Goal: Information Seeking & Learning: Obtain resource

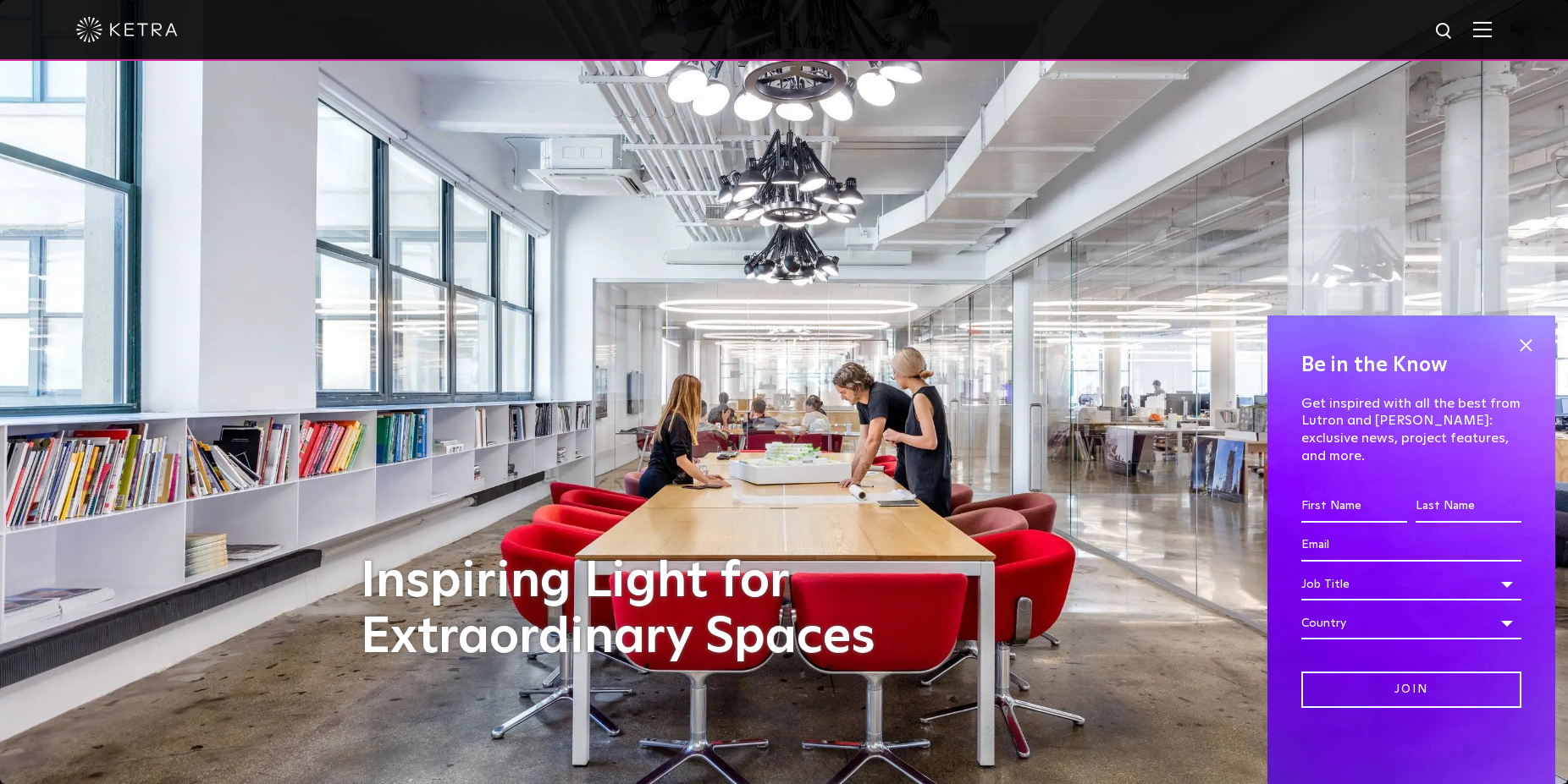
click at [1492, 30] on img at bounding box center [1482, 29] width 19 height 16
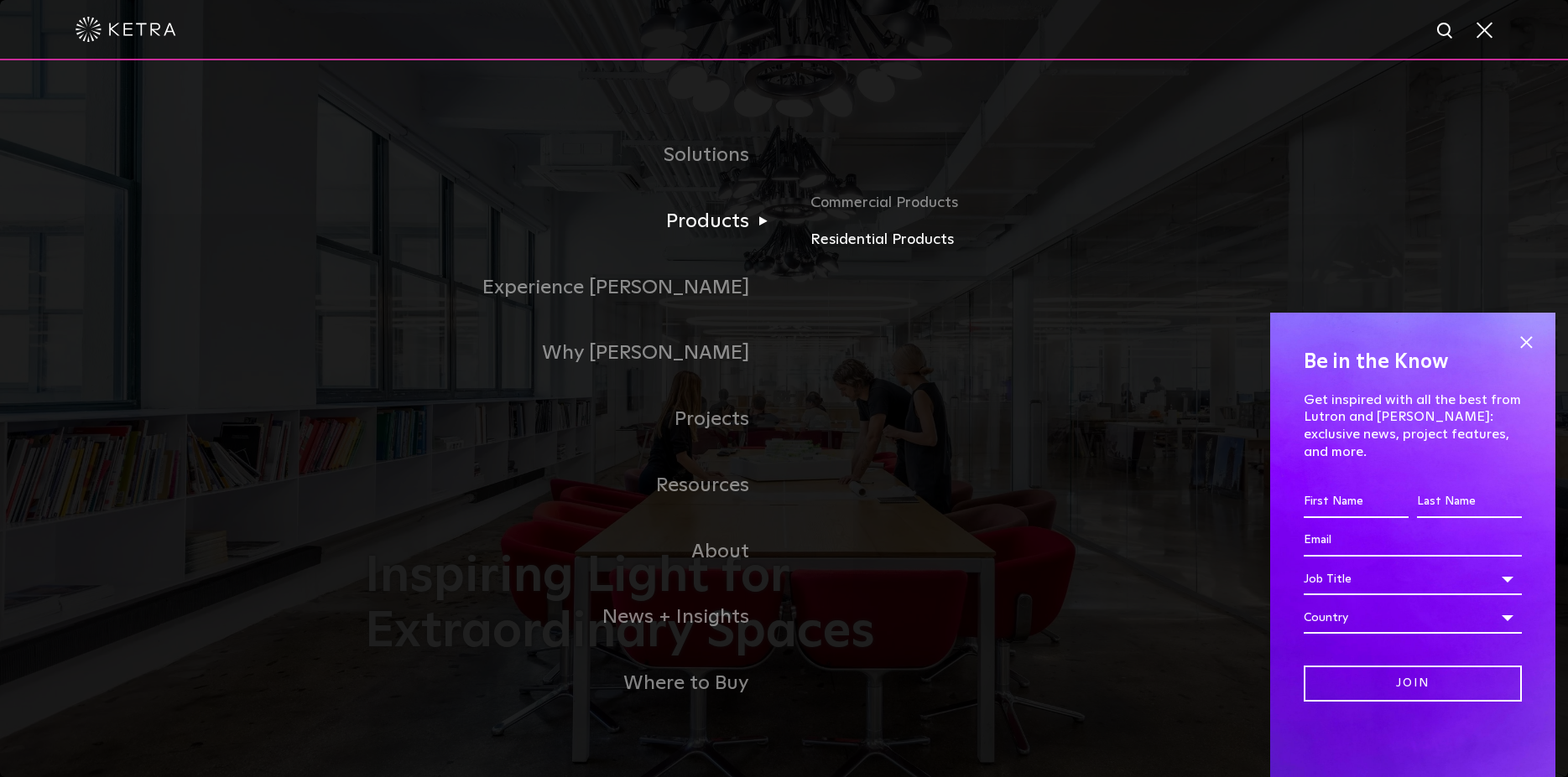
click at [872, 251] on link "Residential Products" at bounding box center [1006, 240] width 392 height 24
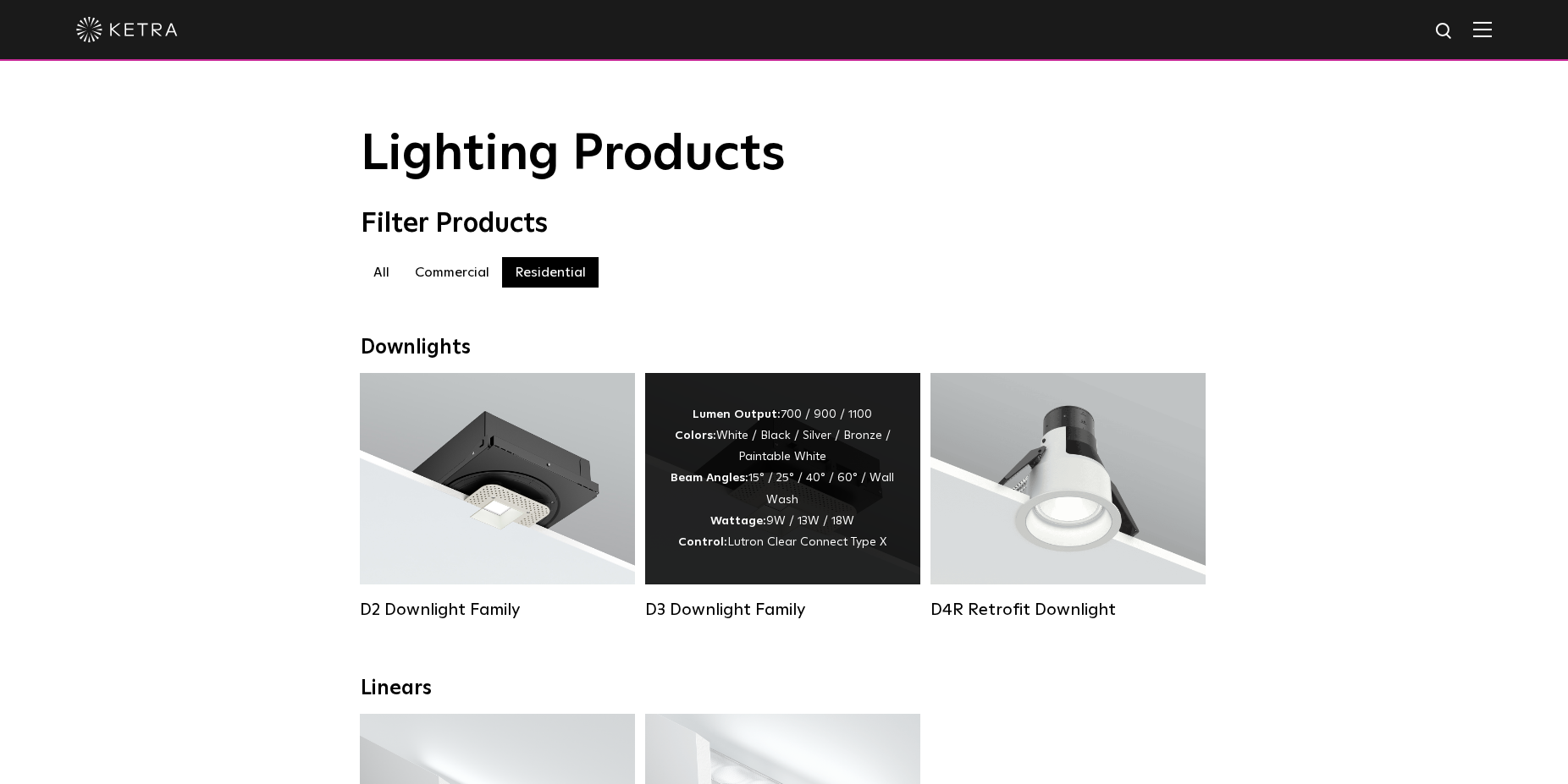
click at [796, 454] on div "Lumen Output: 700 / 900 / 1100 Colors: White / Black / Silver / Bronze / Painta…" at bounding box center [783, 479] width 224 height 149
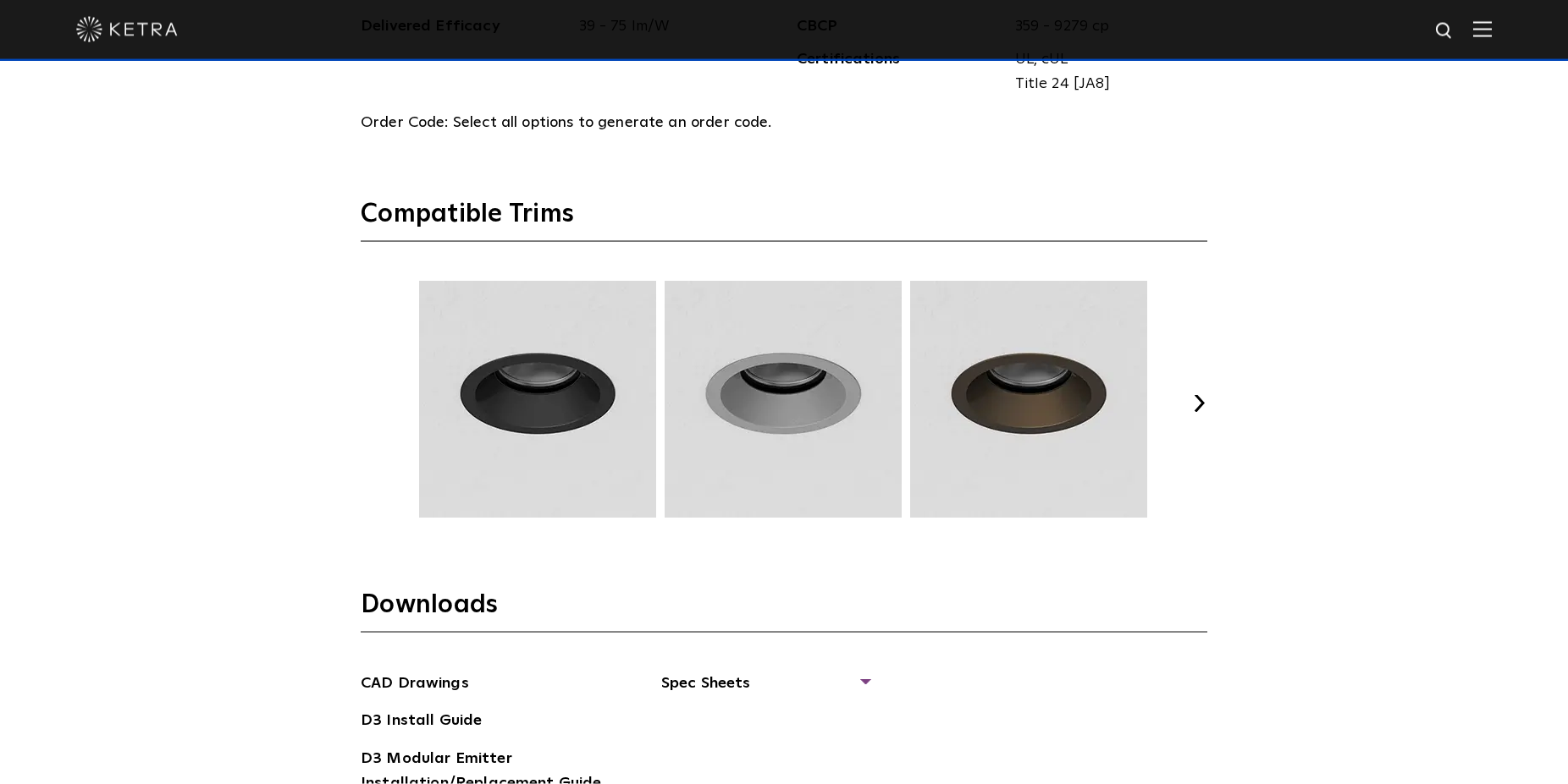
scroll to position [2183, 0]
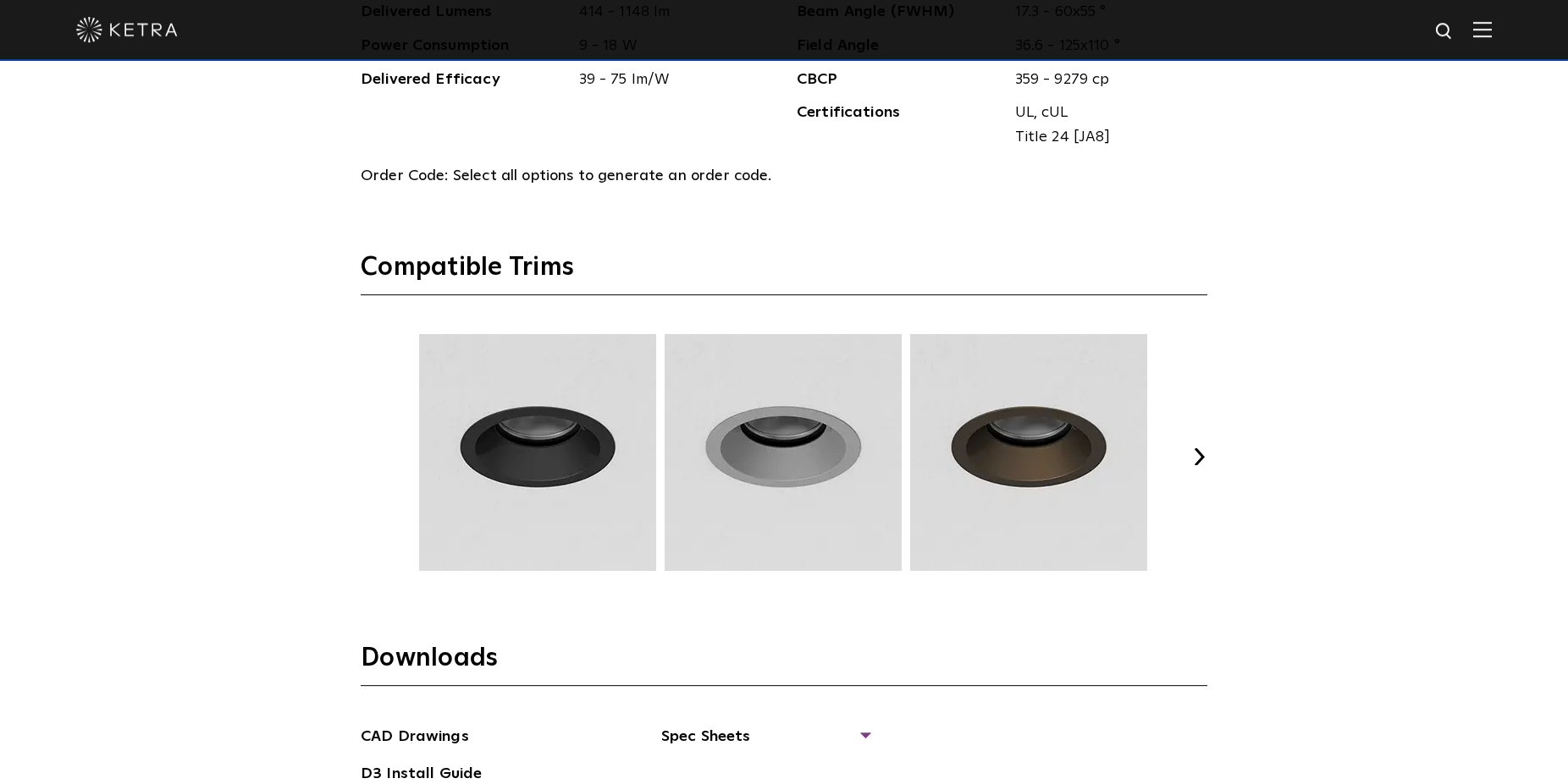
click at [1206, 461] on button "Next" at bounding box center [1198, 456] width 17 height 17
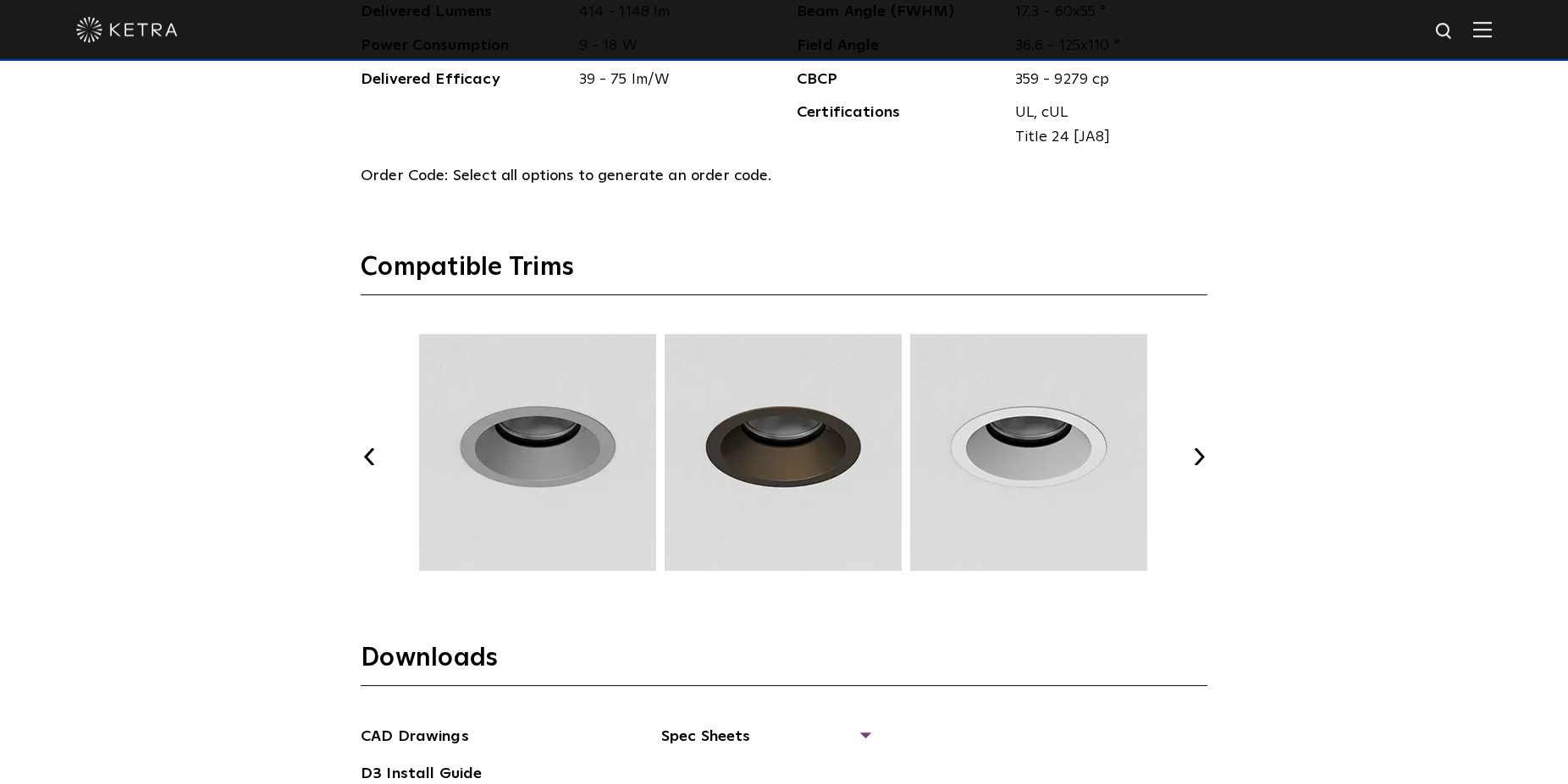
click at [1204, 460] on button "Next" at bounding box center [1198, 456] width 17 height 17
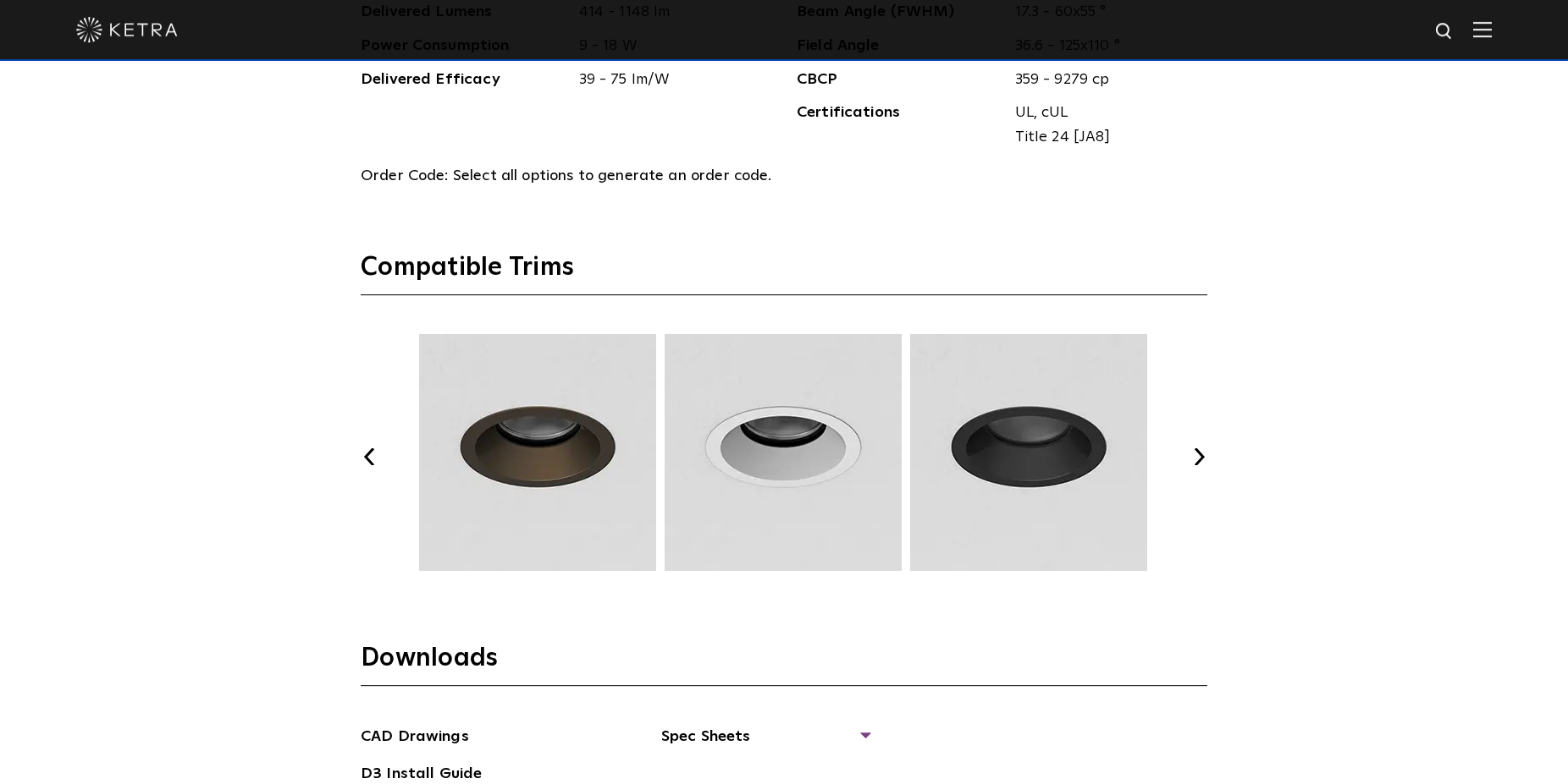
click at [1204, 460] on button "Next" at bounding box center [1198, 456] width 17 height 17
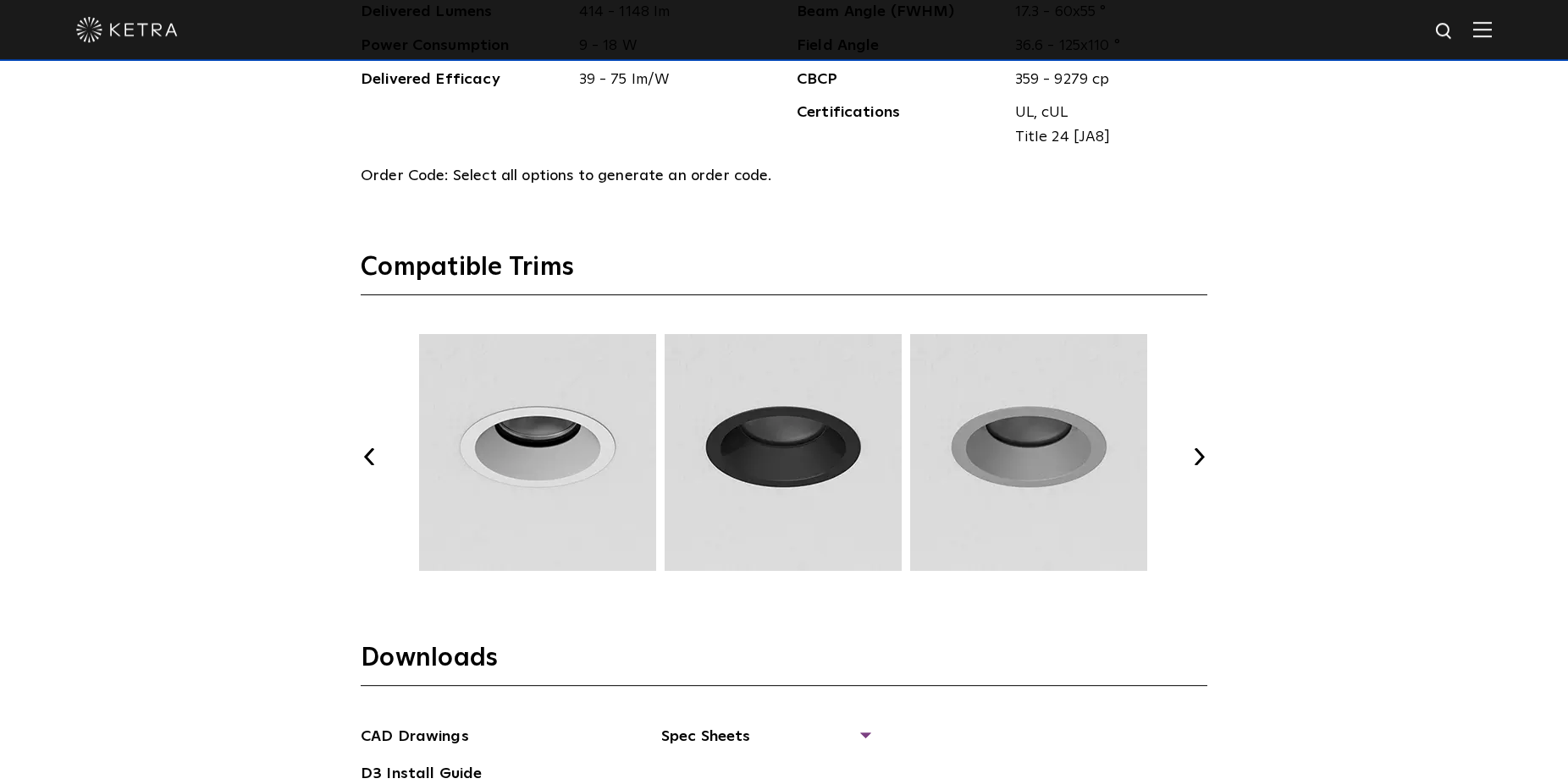
click at [1204, 460] on button "Next" at bounding box center [1198, 456] width 17 height 17
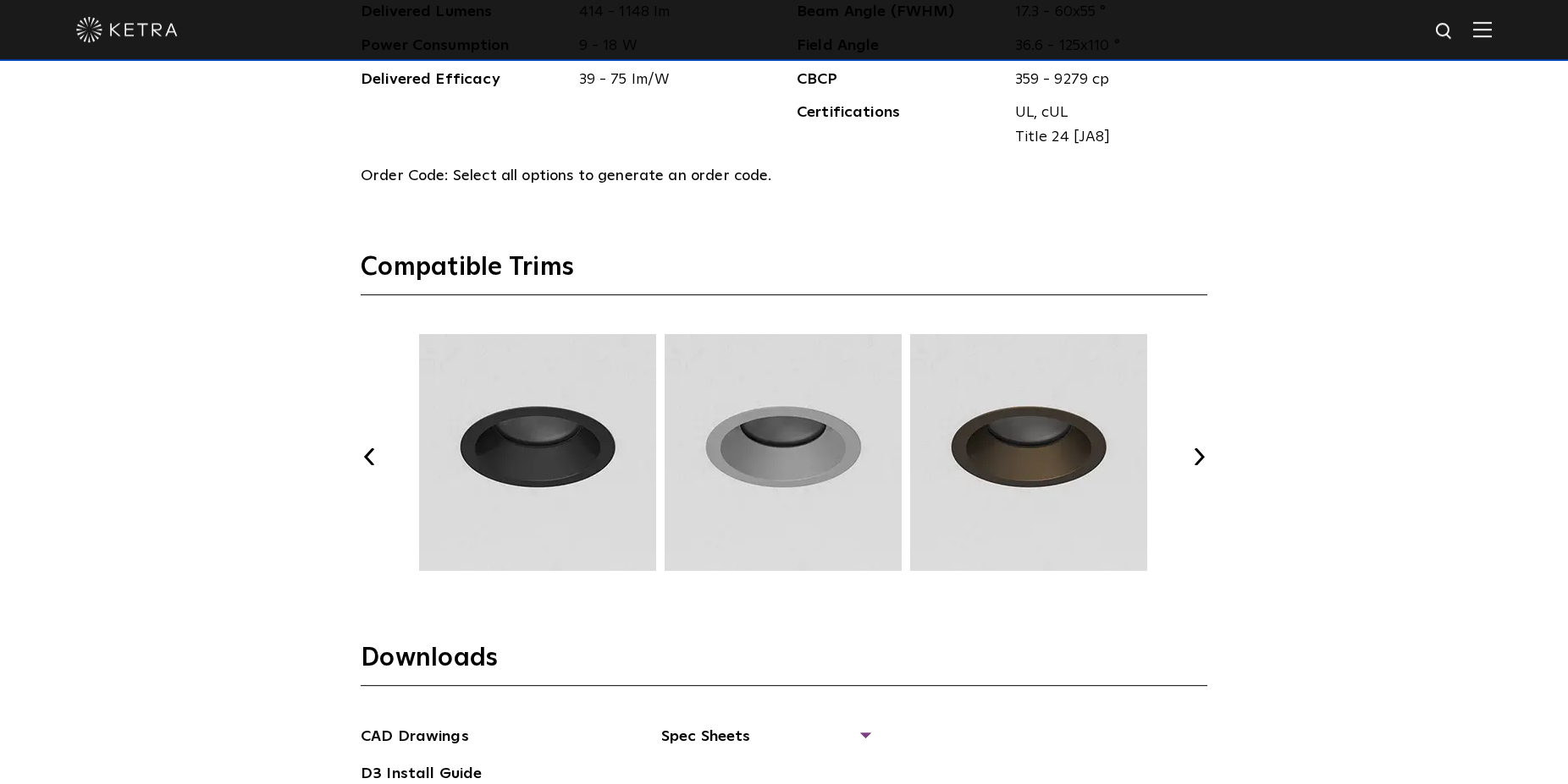
click at [1204, 460] on button "Next" at bounding box center [1198, 456] width 17 height 17
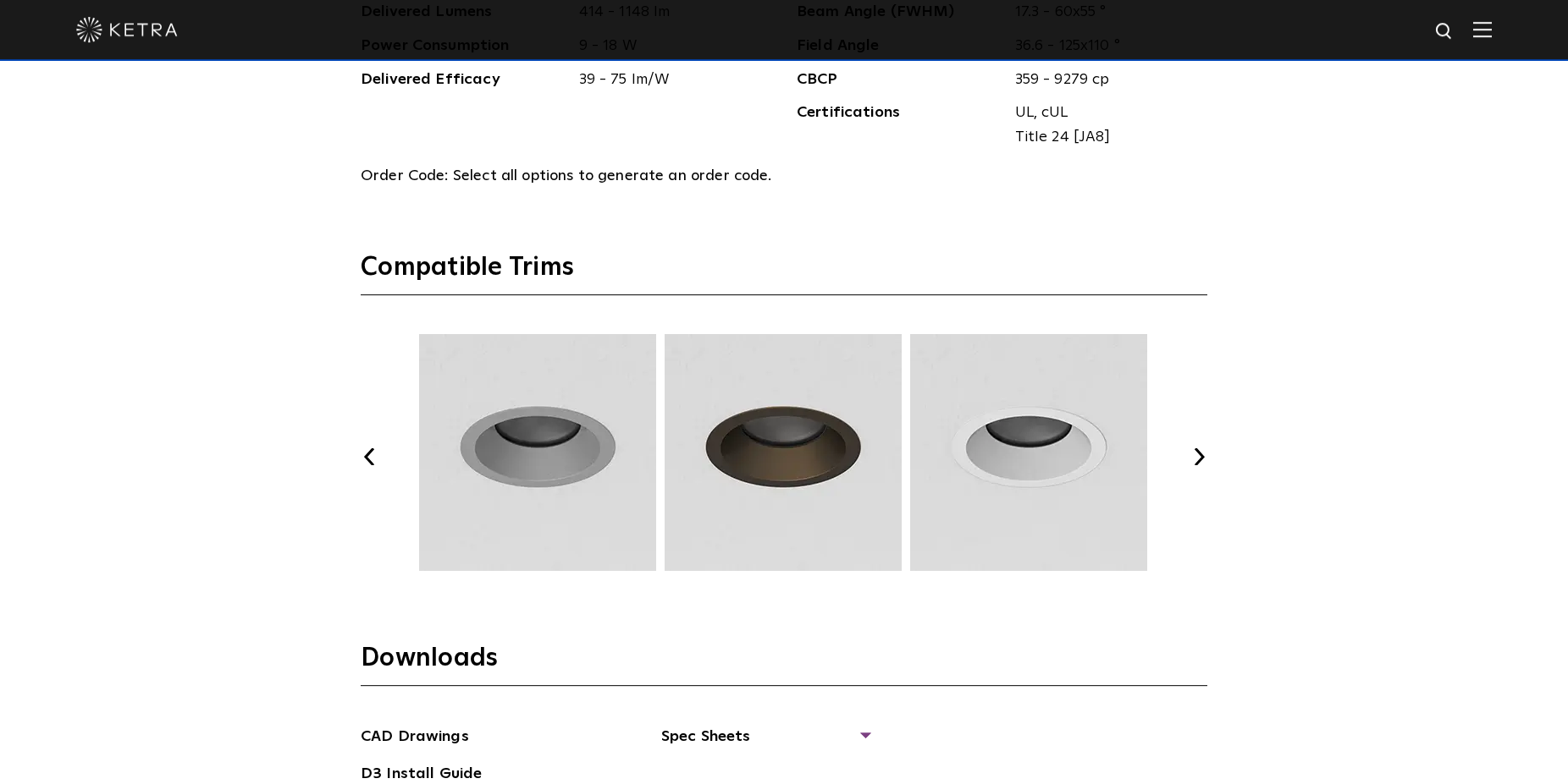
click at [1204, 460] on button "Next" at bounding box center [1198, 456] width 17 height 17
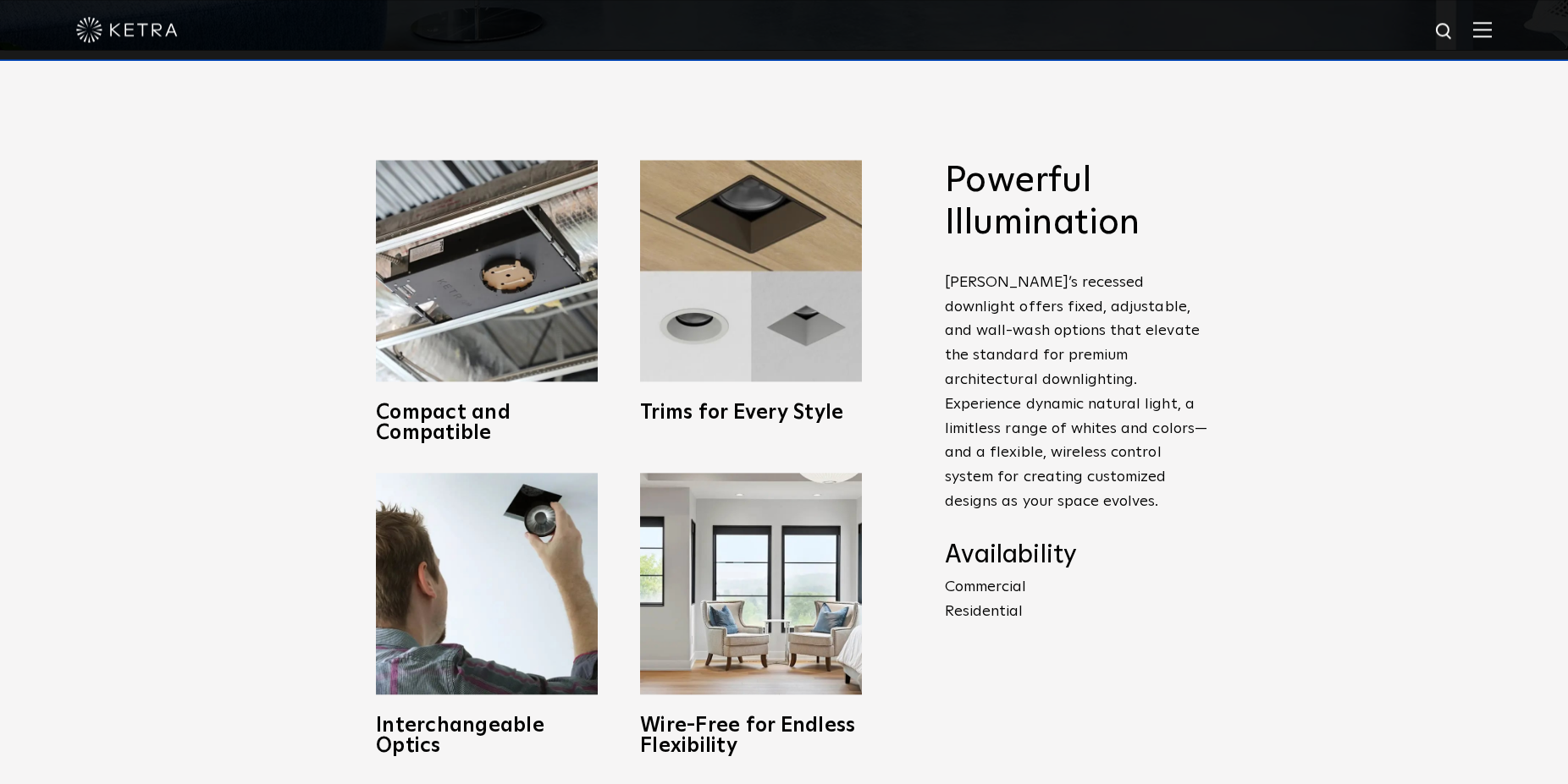
scroll to position [739, 0]
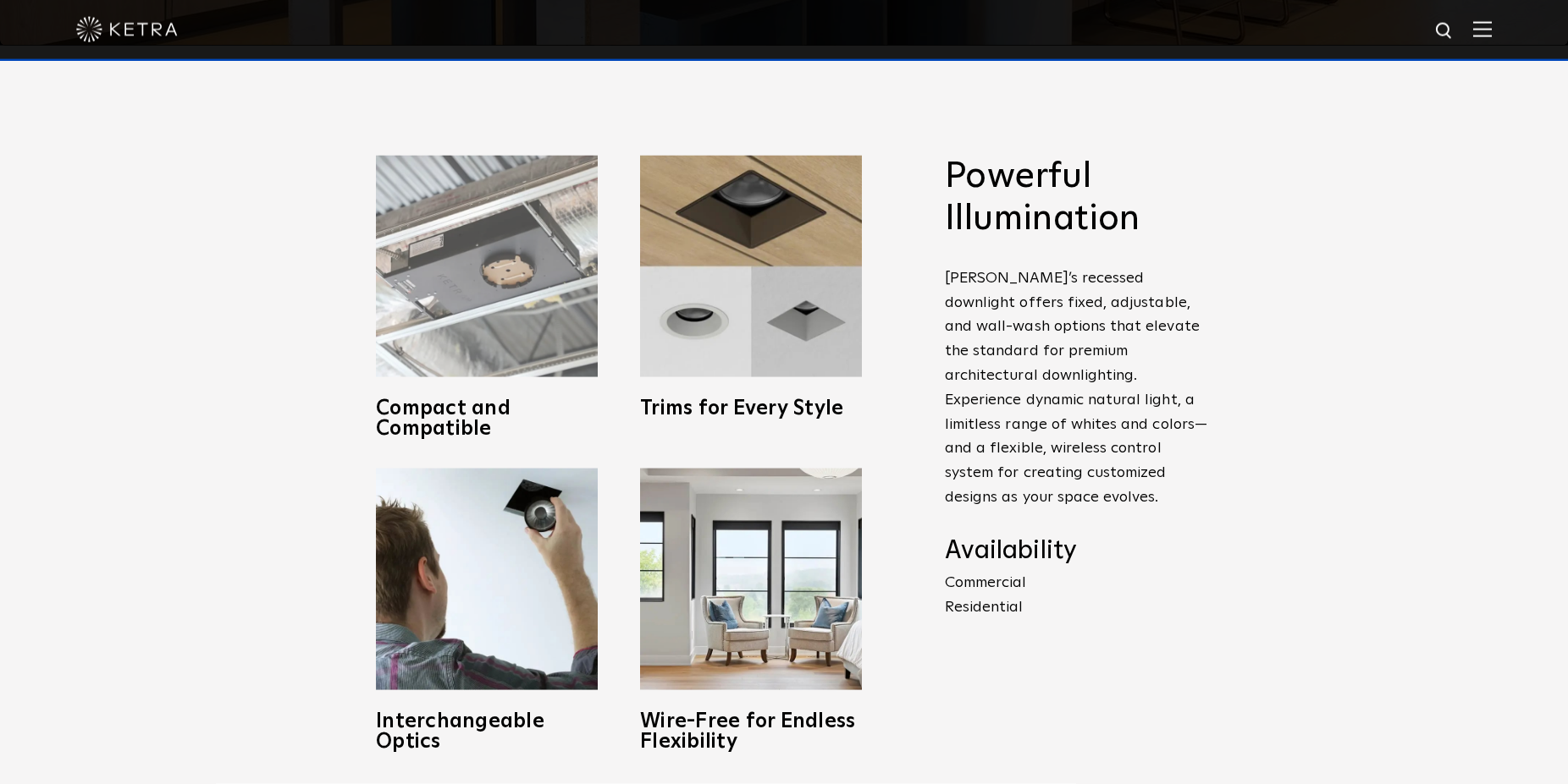
click at [522, 265] on img at bounding box center [487, 266] width 222 height 222
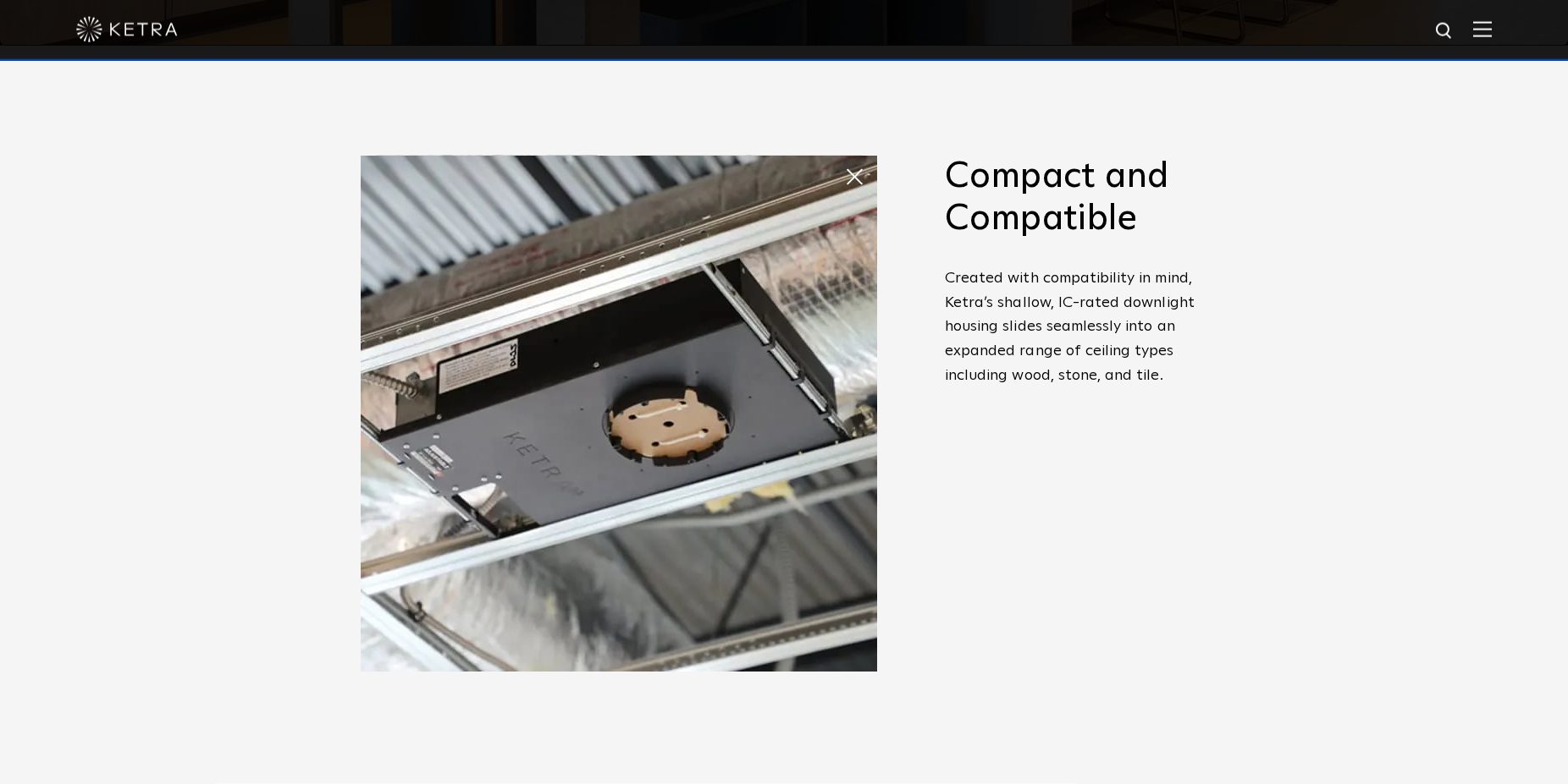
click at [625, 368] on img at bounding box center [618, 413] width 516 height 516
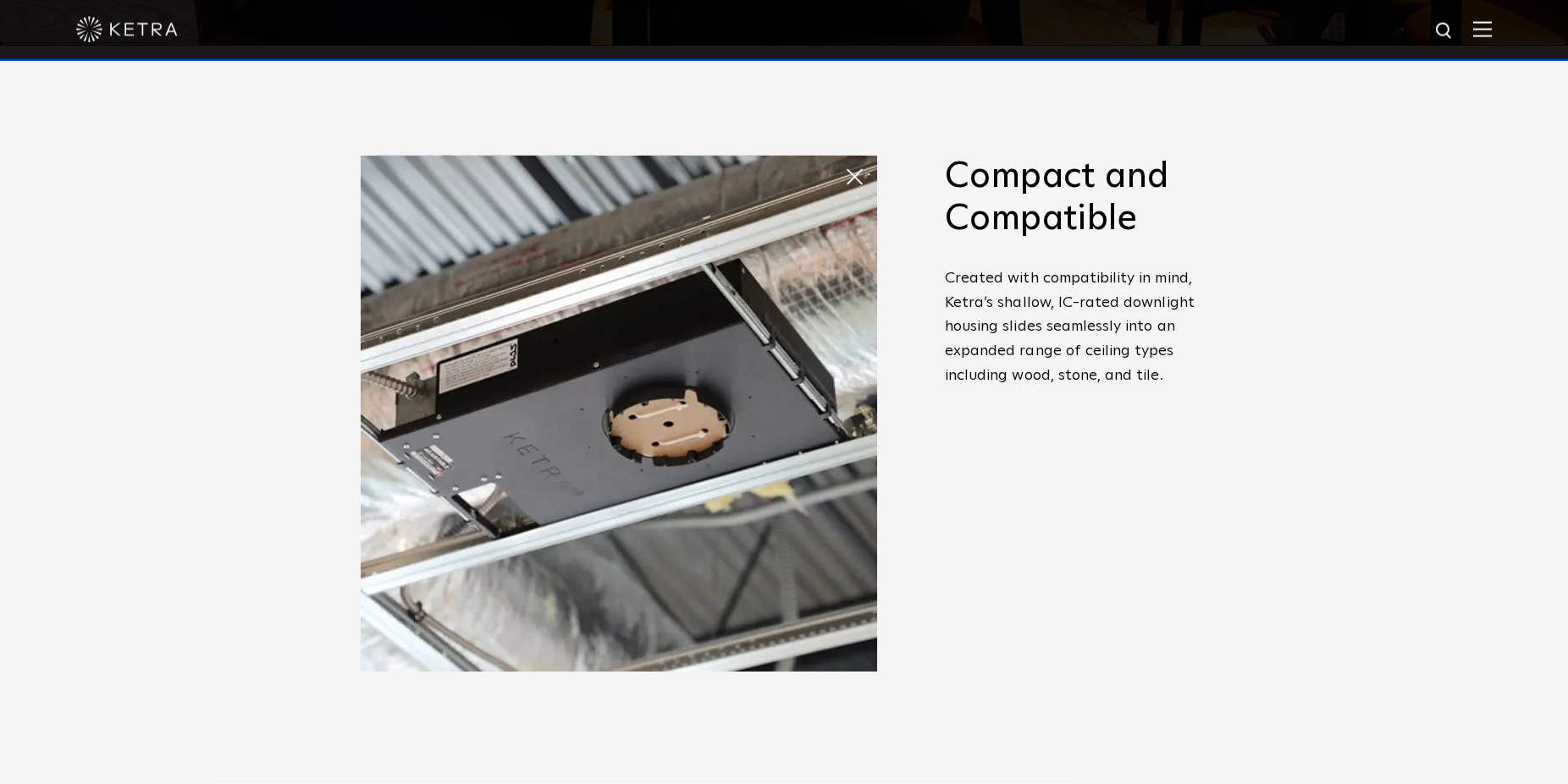
click at [1219, 436] on div "Powerful Illumination [PERSON_NAME]’s recessed downlight offers fixed, adjustab…" at bounding box center [784, 453] width 881 height 596
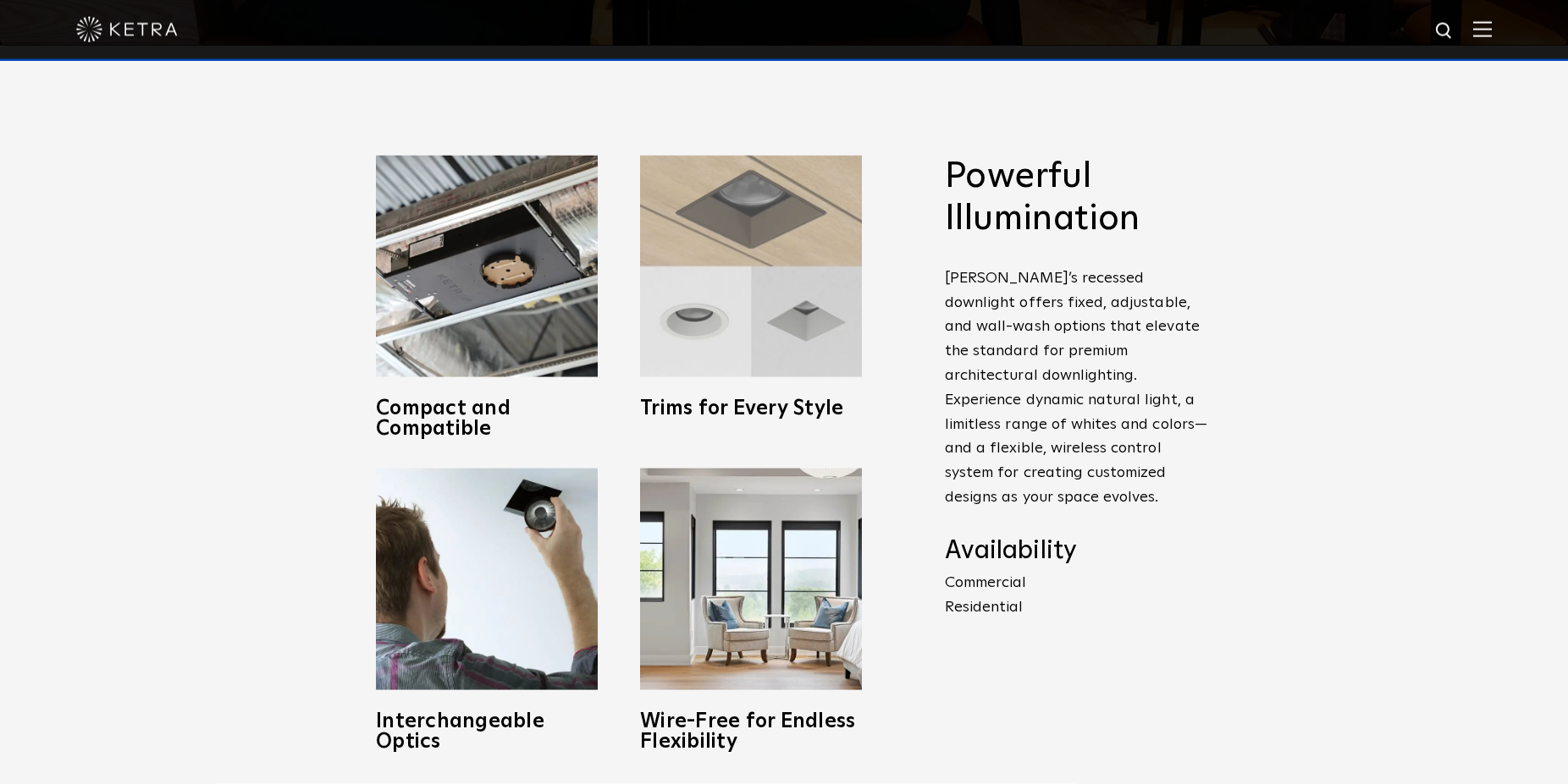
click at [707, 285] on img at bounding box center [751, 266] width 222 height 222
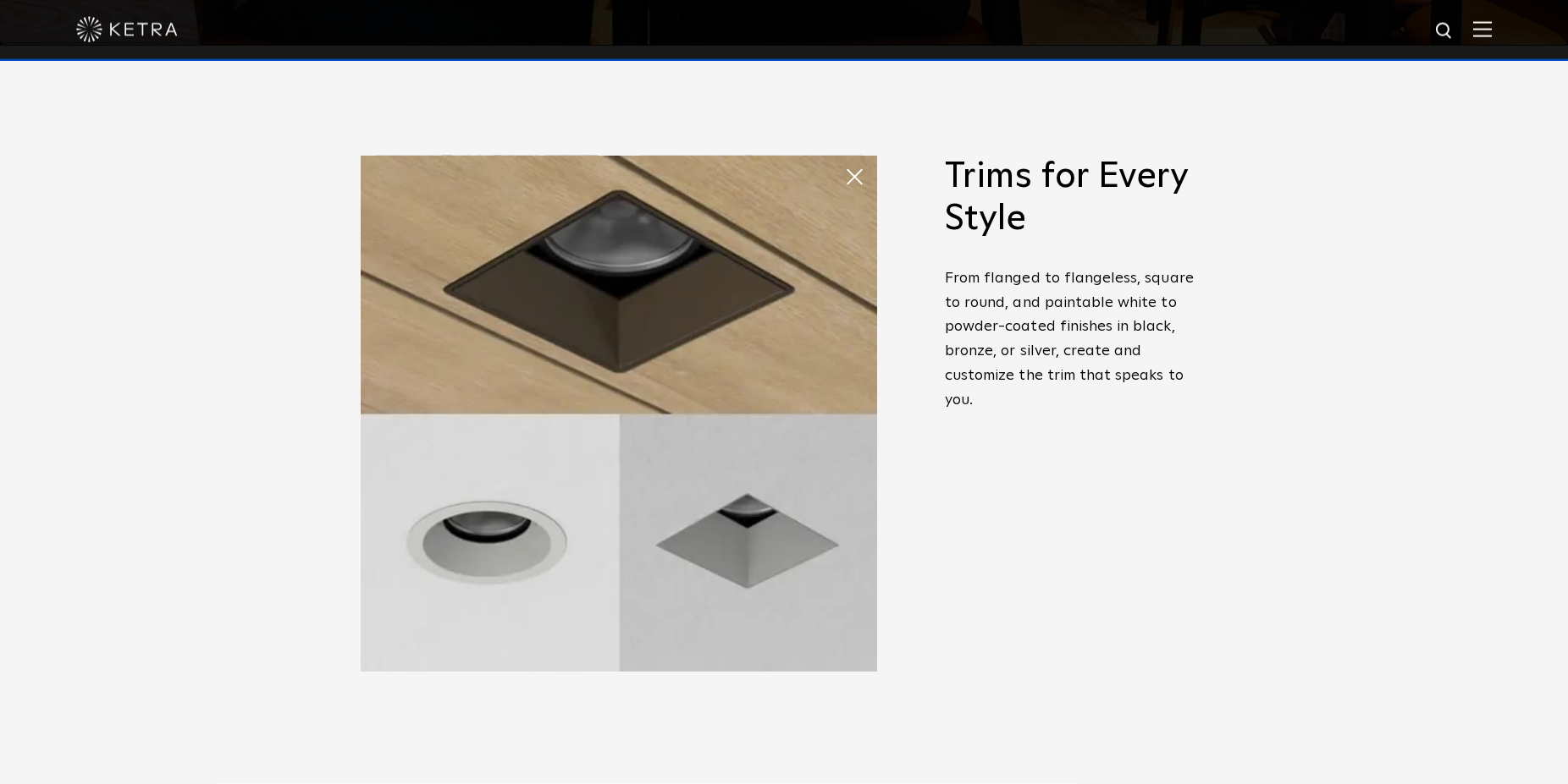
click at [862, 177] on span at bounding box center [861, 177] width 33 height 33
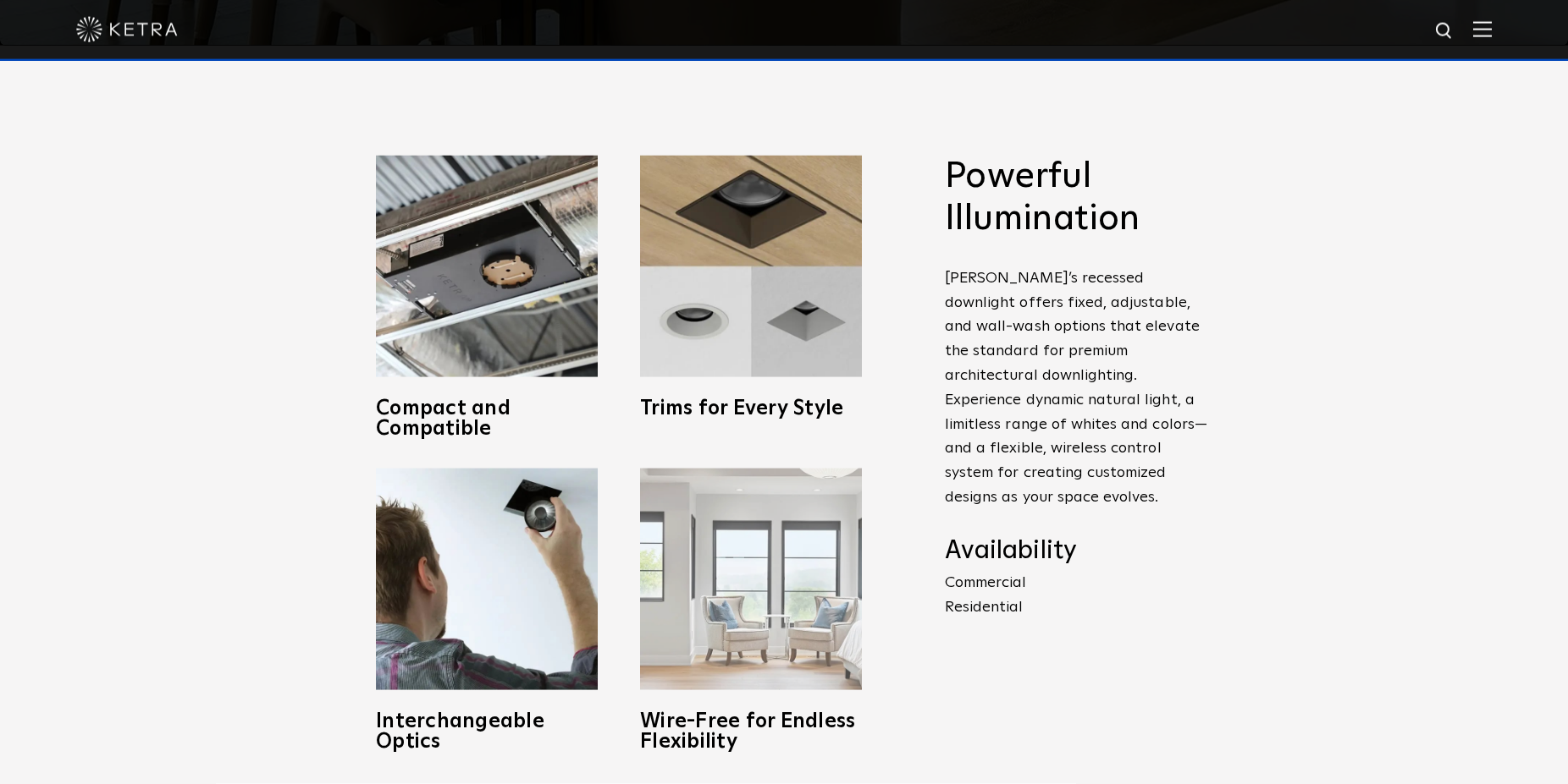
click at [737, 585] on img at bounding box center [751, 580] width 222 height 222
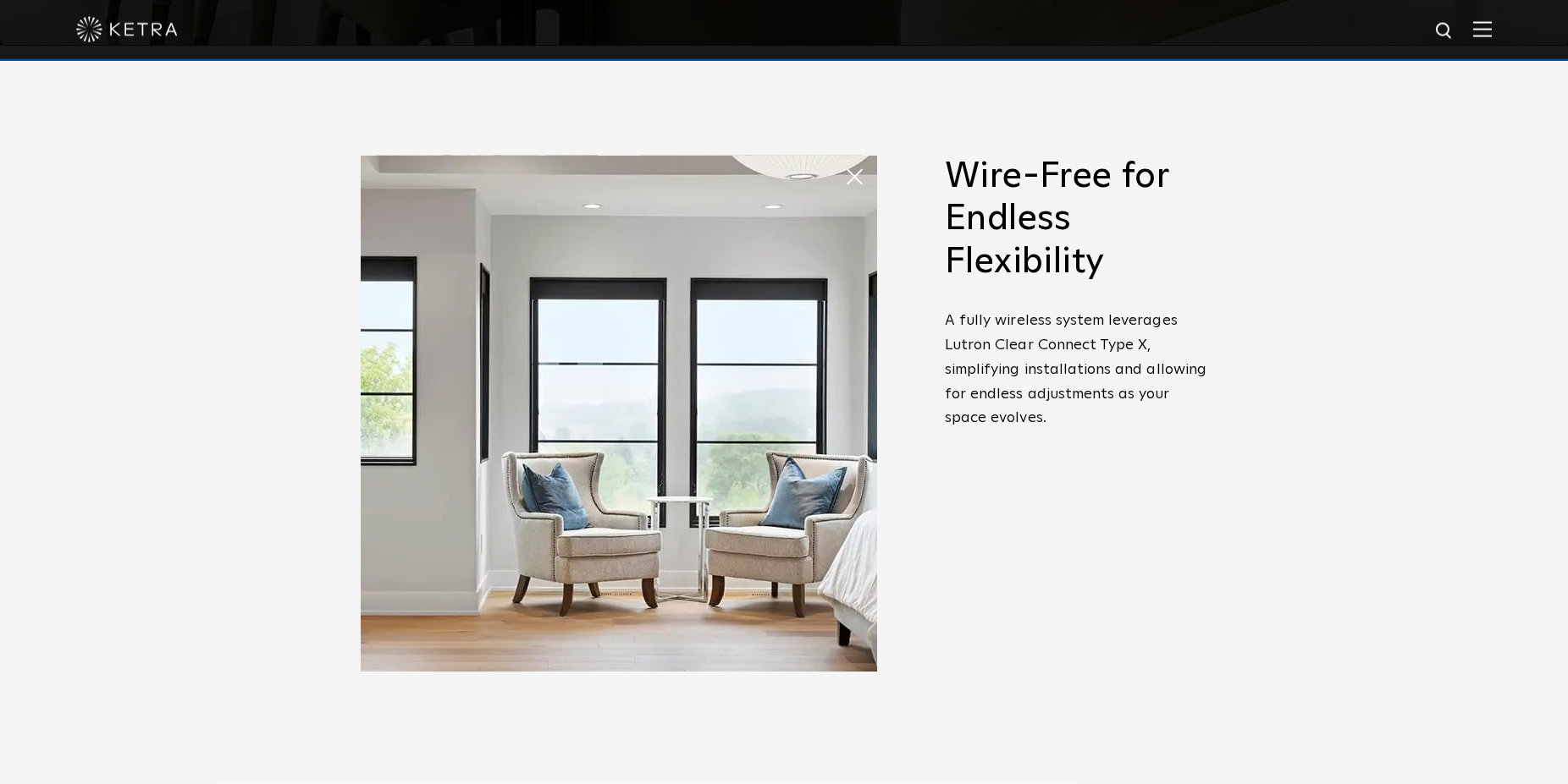
click at [802, 462] on img at bounding box center [618, 413] width 516 height 516
click at [852, 168] on span at bounding box center [861, 177] width 33 height 33
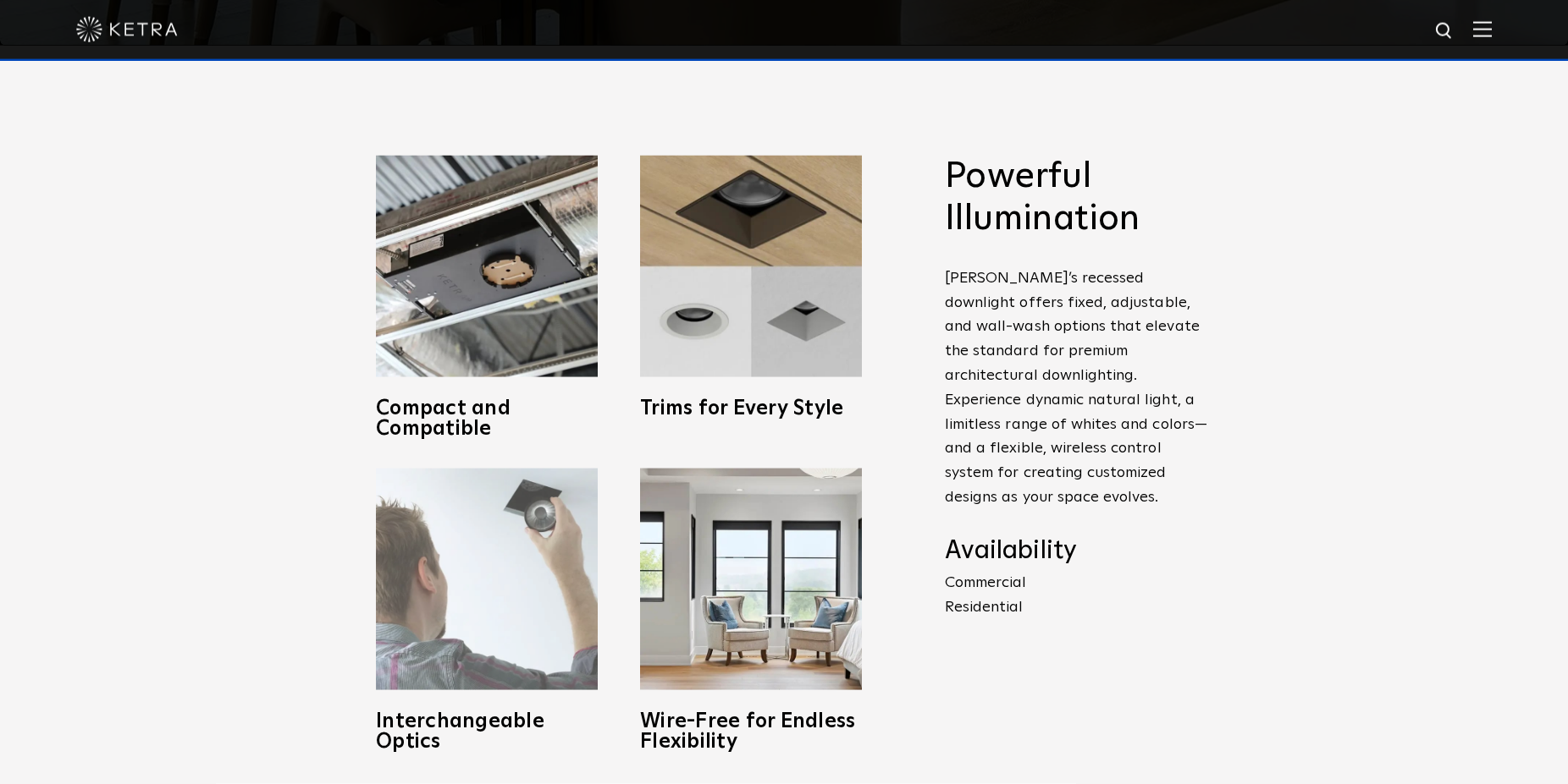
click at [478, 580] on img at bounding box center [487, 580] width 222 height 222
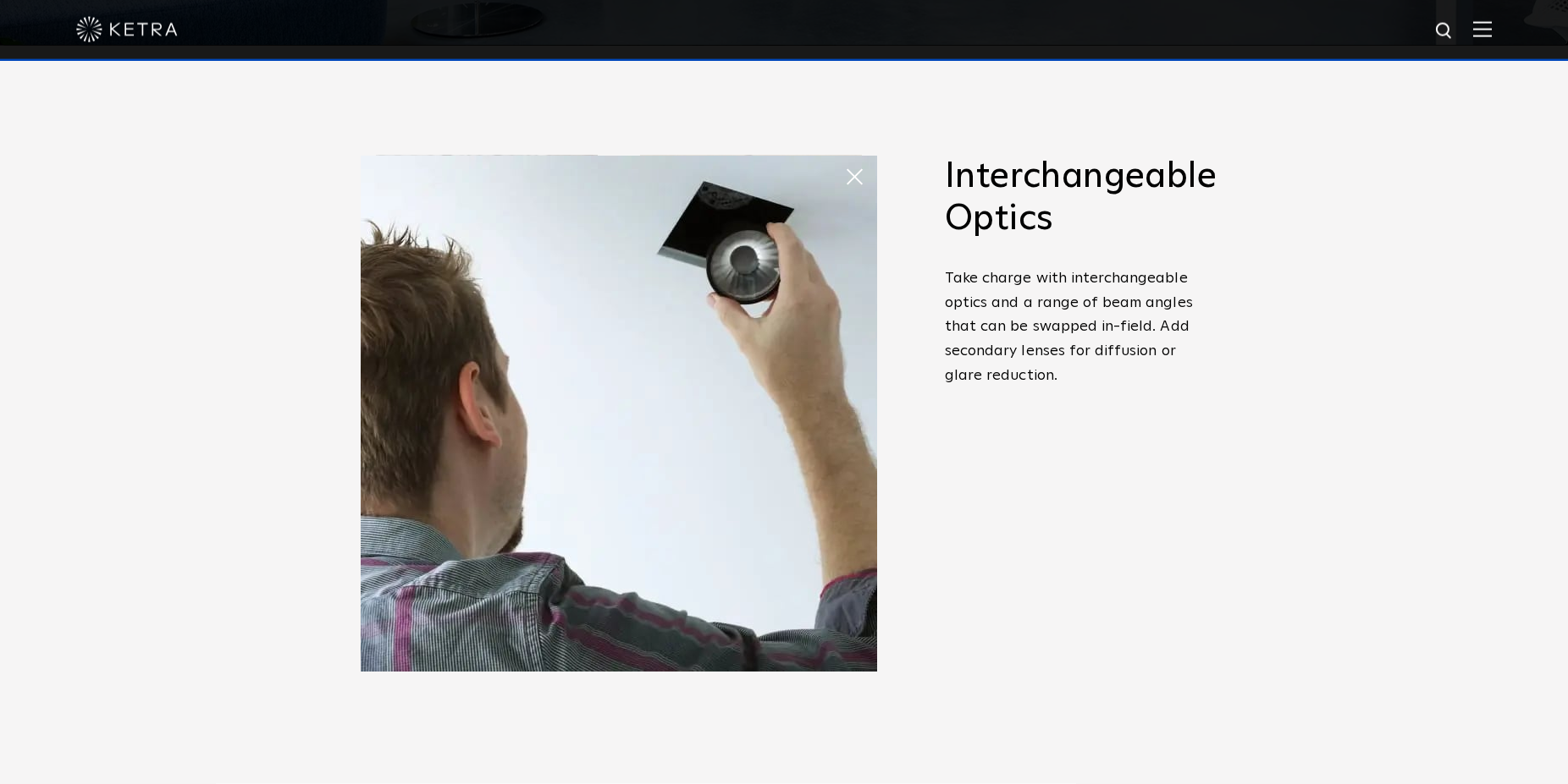
click at [841, 182] on img at bounding box center [618, 413] width 516 height 516
click at [851, 169] on span at bounding box center [861, 177] width 33 height 33
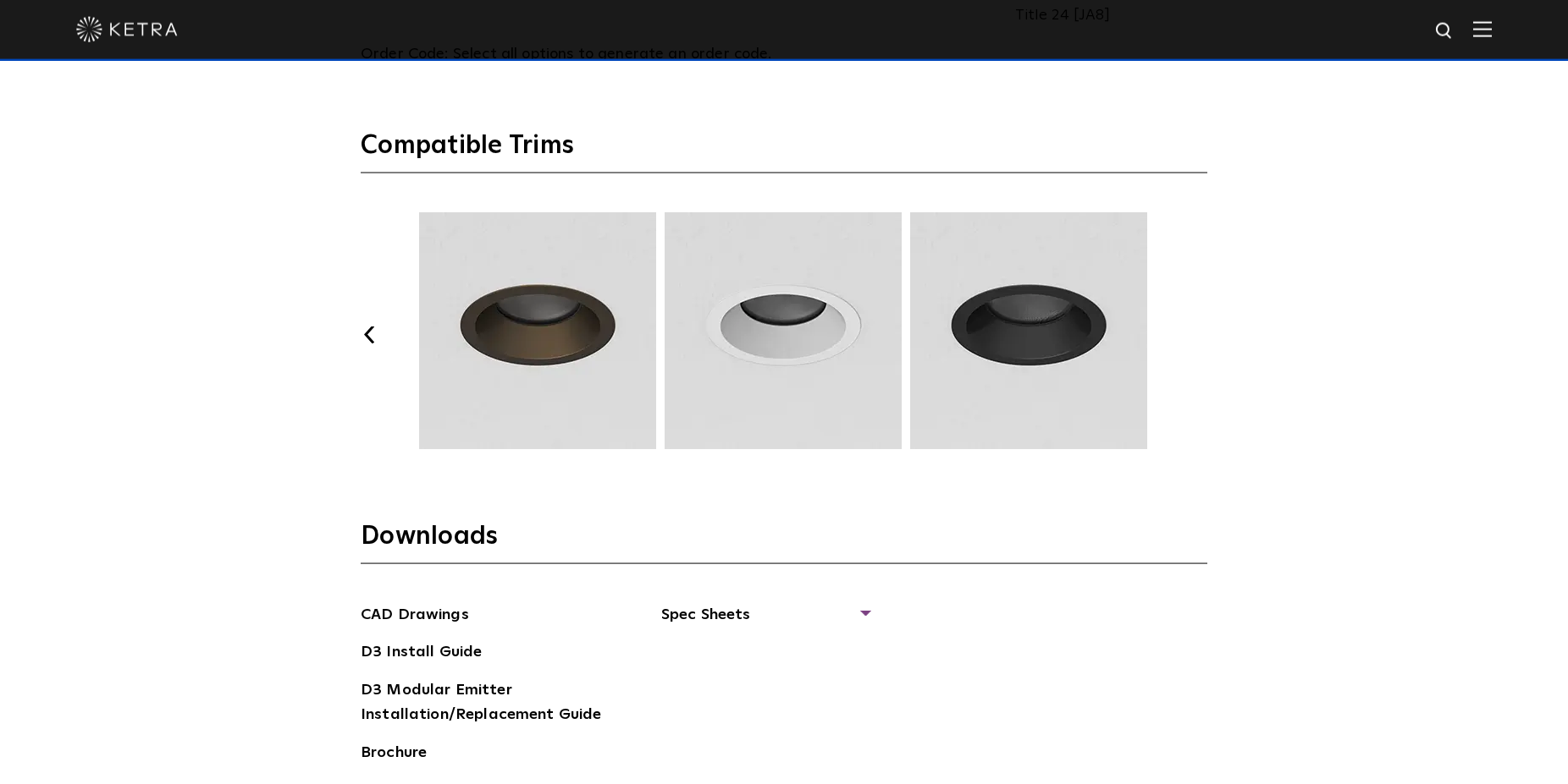
scroll to position [2521, 0]
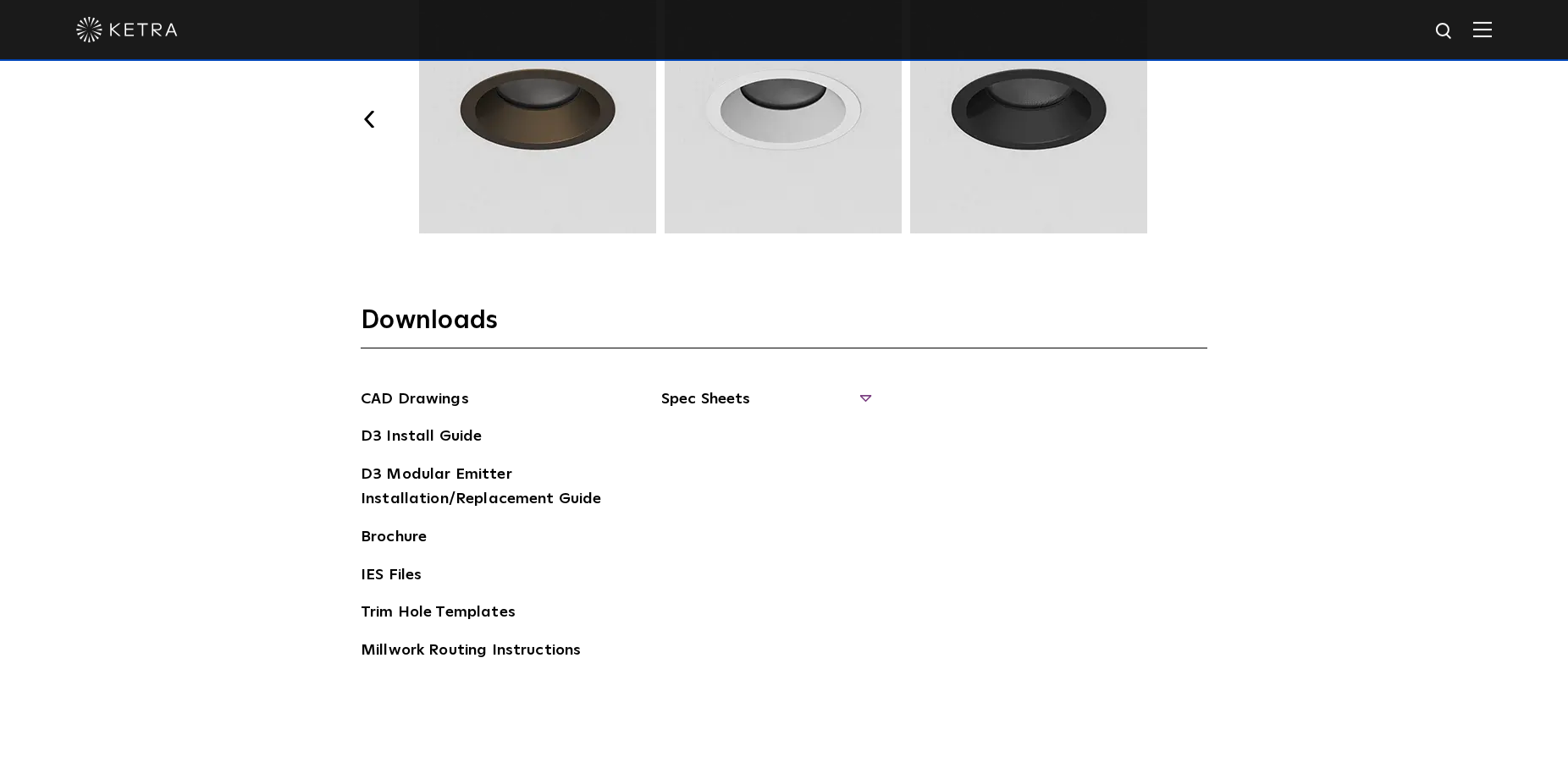
click at [732, 400] on span "Spec Sheets" at bounding box center [765, 406] width 207 height 37
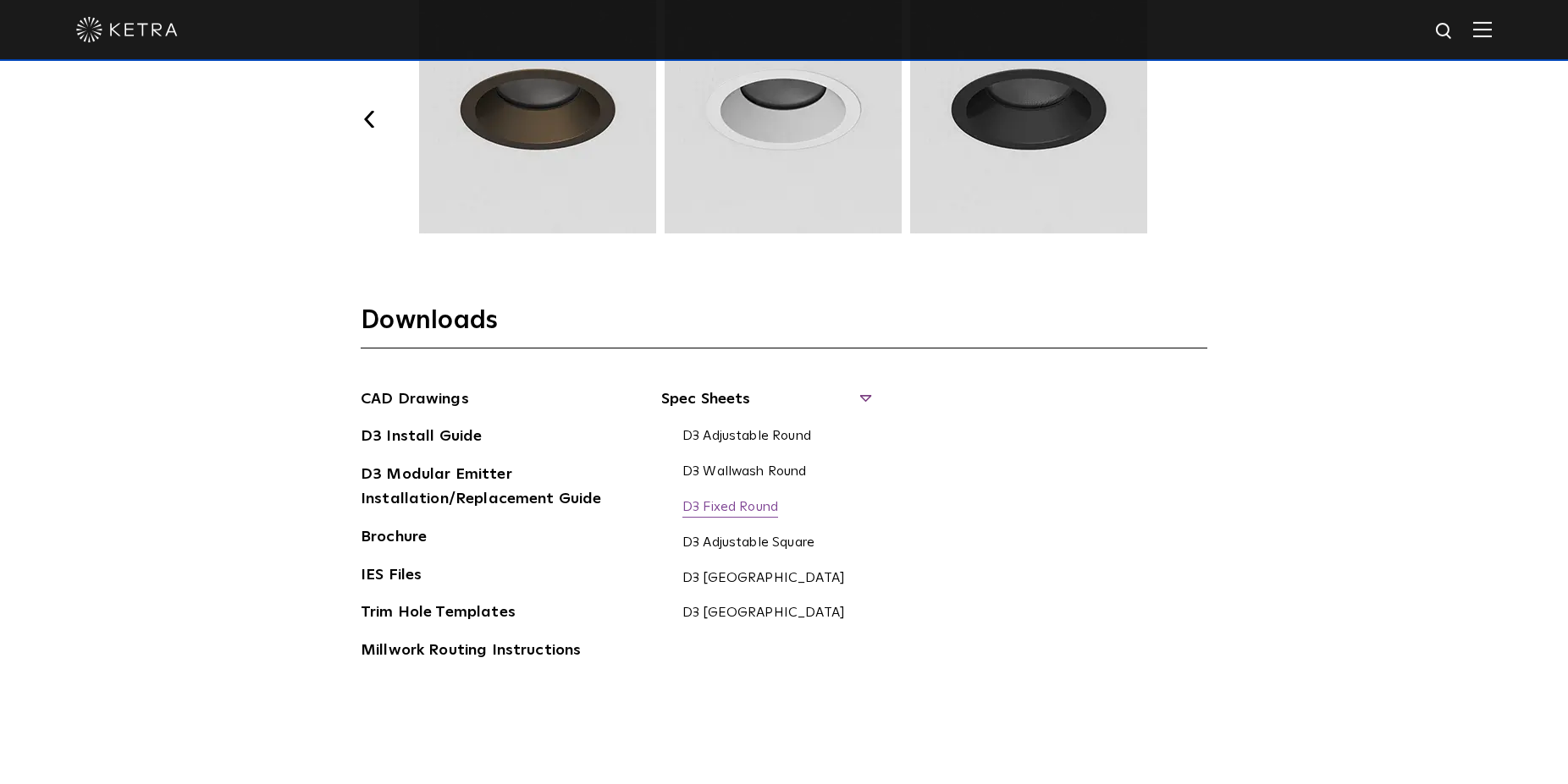
click at [764, 507] on link "D3 Fixed Round" at bounding box center [729, 508] width 95 height 19
click at [769, 436] on link "D3 Adjustable Round" at bounding box center [746, 437] width 129 height 19
